Goal: Information Seeking & Learning: Find specific fact

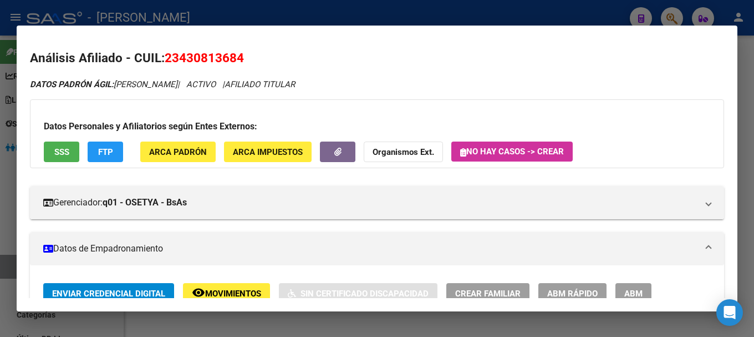
click at [409, 11] on div at bounding box center [377, 168] width 754 height 337
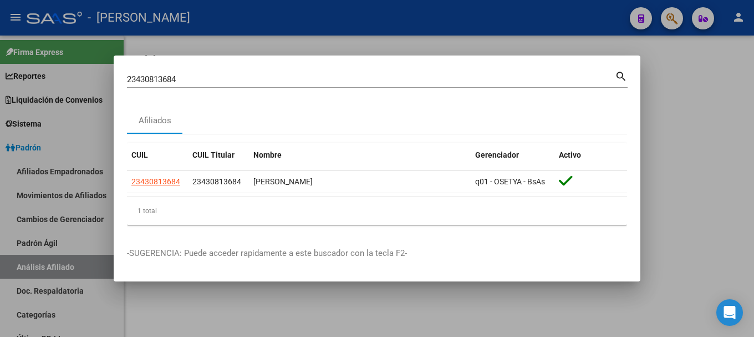
click at [406, 75] on input "23430813684" at bounding box center [371, 79] width 488 height 10
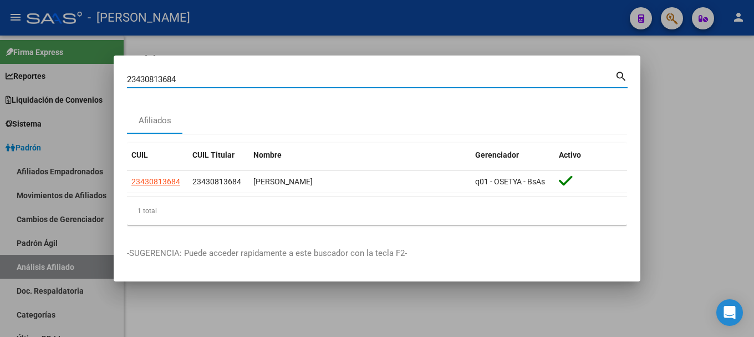
click at [406, 75] on input "23430813684" at bounding box center [371, 79] width 488 height 10
type input "20993955"
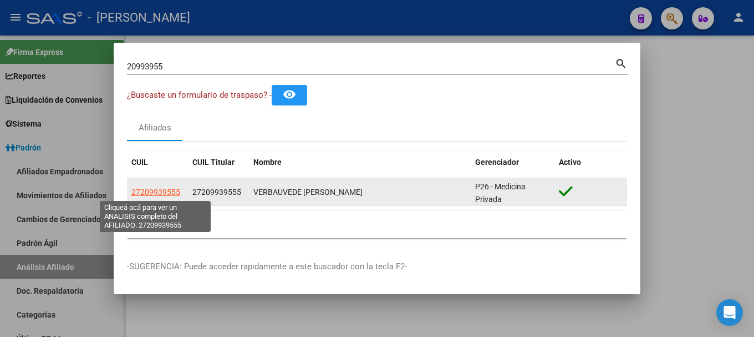
click at [169, 191] on span "27209939555" at bounding box center [155, 192] width 49 height 9
type textarea "27209939555"
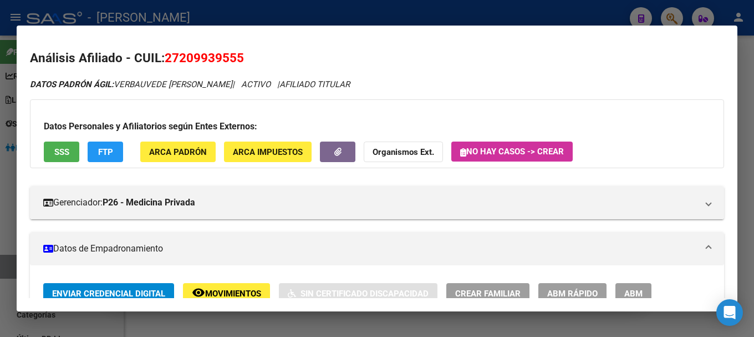
click at [457, 26] on mat-dialog-container "Análisis Afiliado - CUIL: 27209939555 DATOS PADRÓN ÁGIL: VERBAUVEDE [PERSON_NAM…" at bounding box center [377, 169] width 721 height 286
click at [382, 26] on mat-dialog-container "Análisis Afiliado - CUIL: 27209939555 DATOS PADRÓN ÁGIL: VERBAUVEDE [PERSON_NAM…" at bounding box center [377, 169] width 721 height 286
click at [308, 21] on div at bounding box center [377, 168] width 754 height 337
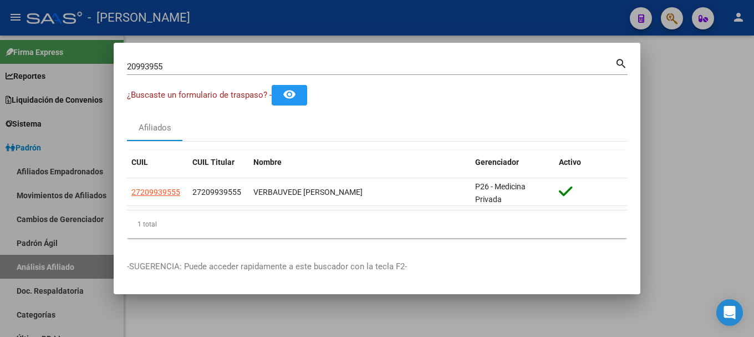
click at [279, 13] on div at bounding box center [377, 168] width 754 height 337
click at [279, 13] on div "- [PERSON_NAME]" at bounding box center [324, 18] width 595 height 24
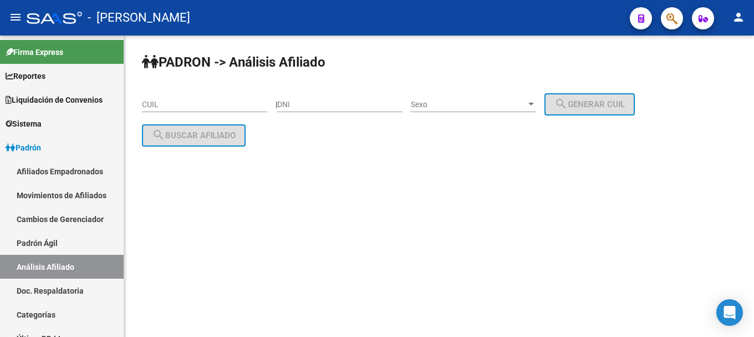
click at [680, 21] on button "button" at bounding box center [672, 18] width 22 height 22
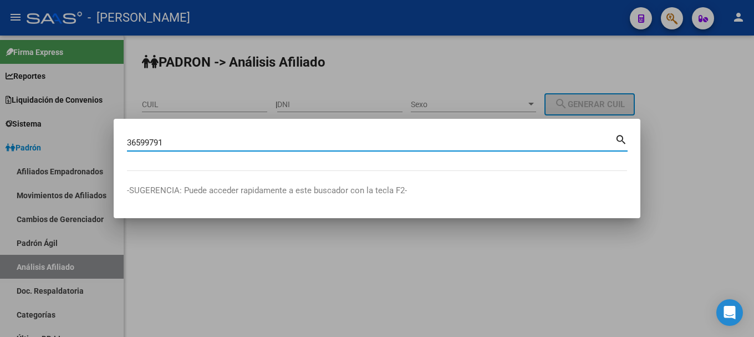
type input "36599791"
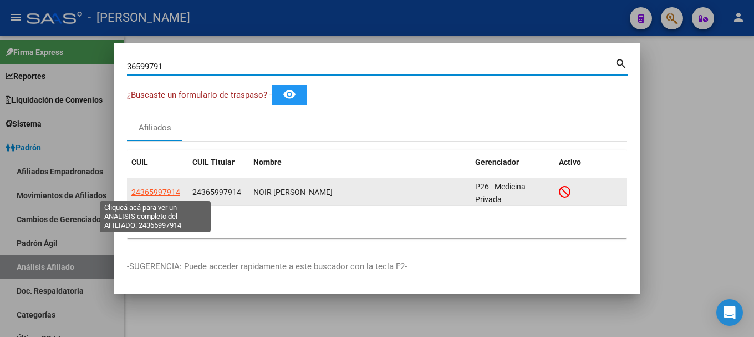
click at [168, 190] on span "24365997914" at bounding box center [155, 192] width 49 height 9
type textarea "24365997914"
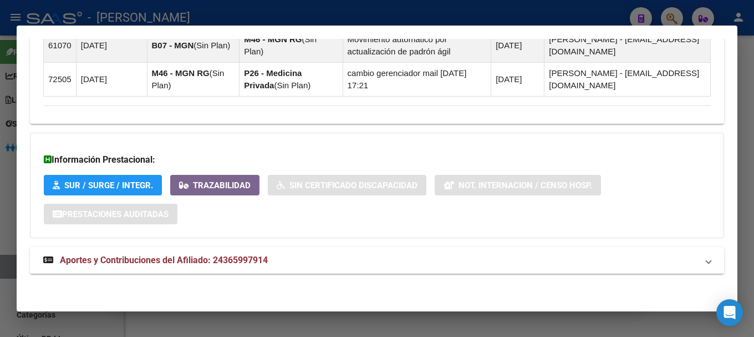
click at [418, 255] on mat-panel-title "Aportes y Contribuciones del Afiliado: 24365997914" at bounding box center [370, 260] width 655 height 13
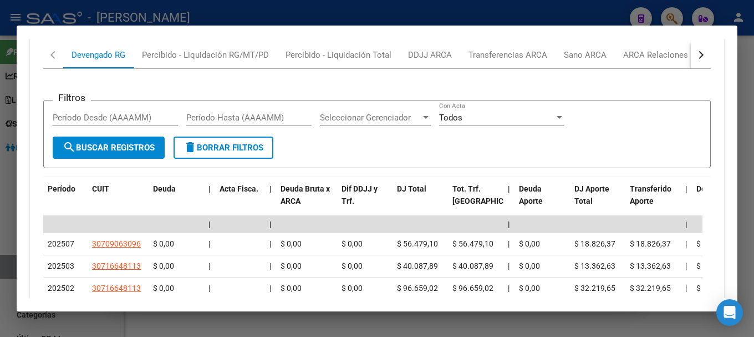
scroll to position [1128, 0]
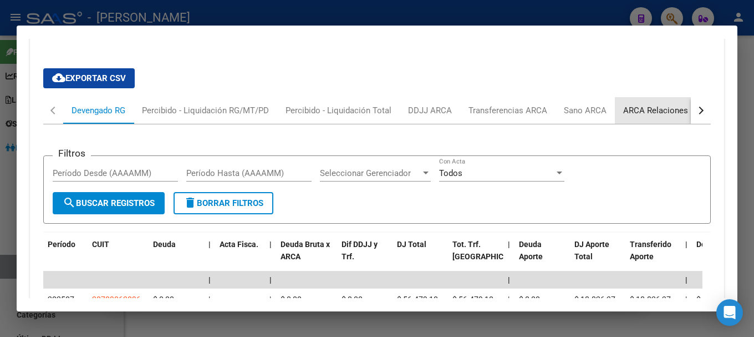
click at [650, 111] on div "ARCA Relaciones Laborales" at bounding box center [676, 110] width 104 height 12
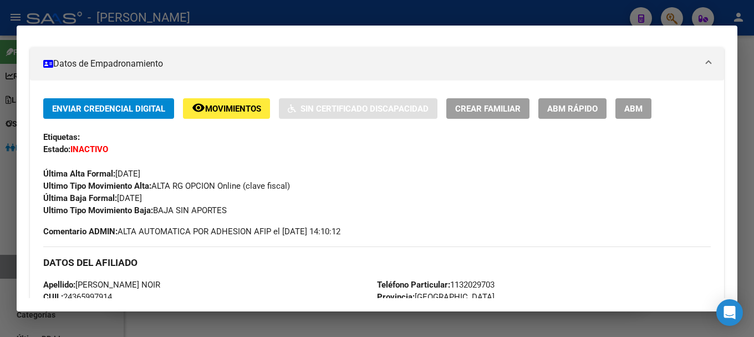
scroll to position [0, 0]
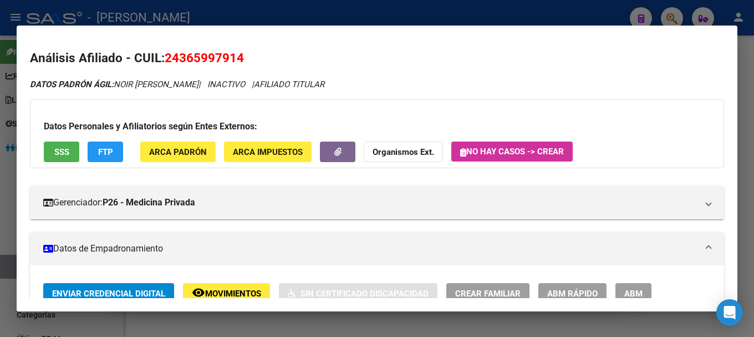
click at [204, 61] on span "24365997914" at bounding box center [204, 57] width 79 height 14
copy span "24365997914"
click at [469, 9] on div at bounding box center [377, 168] width 754 height 337
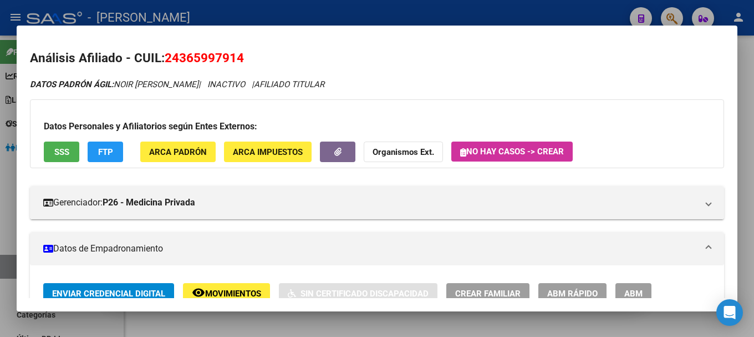
click at [469, 9] on div at bounding box center [377, 168] width 754 height 337
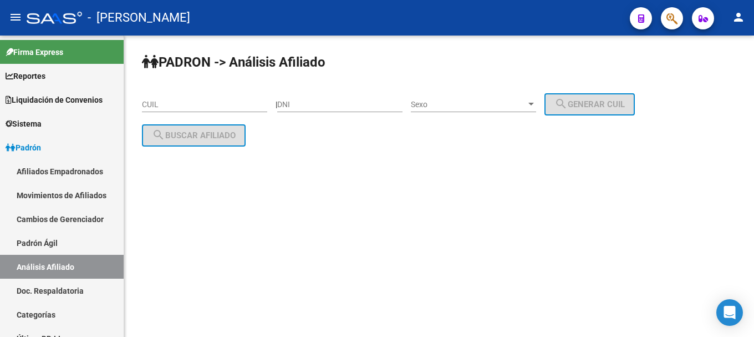
click at [404, 198] on mat-sidenav-content "PADRON -> Análisis Afiliado CUIL | DNI Sexo Sexo search Generar CUIL search Bus…" at bounding box center [439, 186] width 630 height 301
